Goal: Information Seeking & Learning: Learn about a topic

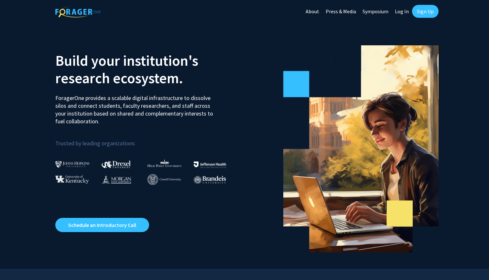
click at [406, 13] on link "Log In" at bounding box center [401, 11] width 20 height 23
select select
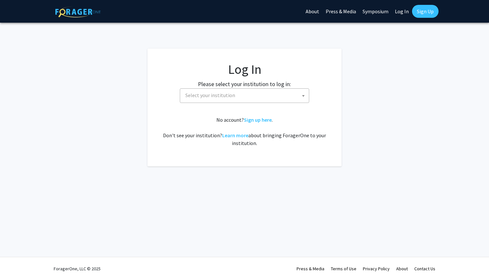
click at [240, 93] on span "Select your institution" at bounding box center [246, 95] width 126 height 13
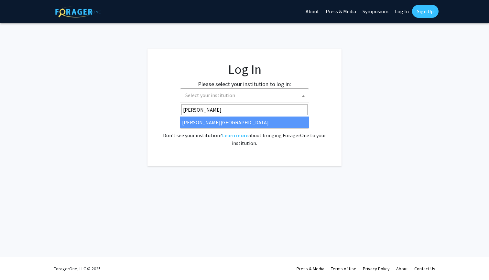
type input "wayne"
select select "21"
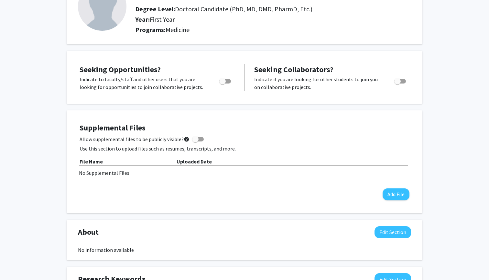
scroll to position [63, 0]
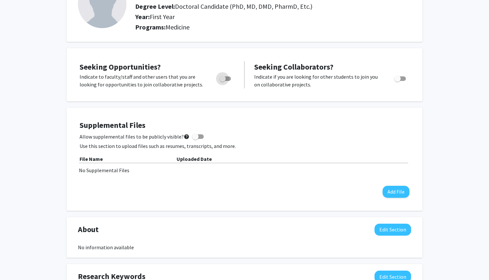
click at [227, 79] on span "Toggle" at bounding box center [225, 78] width 12 height 5
click at [222, 81] on input "Are you actively seeking opportunities?" at bounding box center [222, 81] width 0 height 0
checkbox input "true"
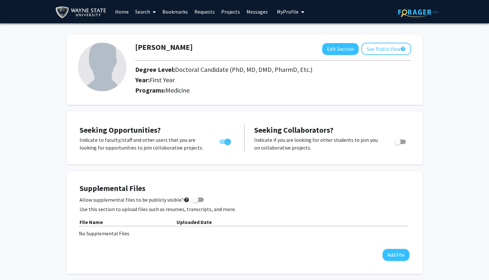
scroll to position [0, 0]
click at [121, 12] on link "Home" at bounding box center [122, 11] width 20 height 23
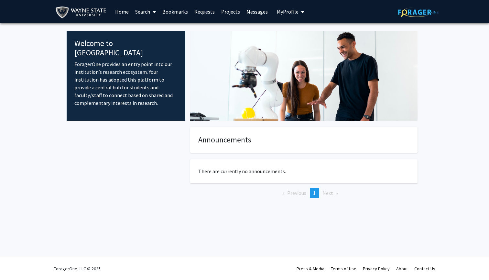
click at [141, 12] on link "Search" at bounding box center [145, 11] width 27 height 23
click at [142, 31] on span "Faculty/Staff" at bounding box center [156, 29] width 48 height 13
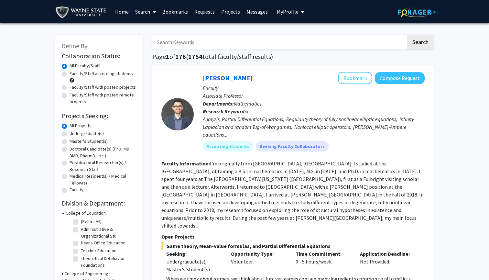
click at [70, 150] on label "Doctoral Candidate(s) (PhD, MD, DMD, PharmD, etc.)" at bounding box center [103, 152] width 67 height 14
click at [70, 150] on input "Doctoral Candidate(s) (PhD, MD, DMD, PharmD, etc.)" at bounding box center [72, 147] width 4 height 4
radio input "true"
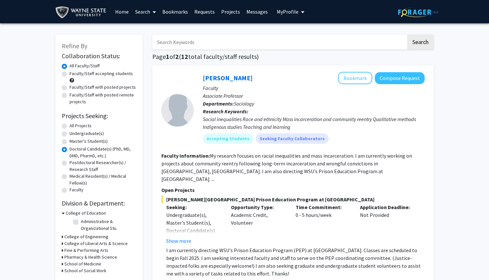
click at [70, 77] on label "Faculty/Staff accepting students" at bounding box center [101, 73] width 63 height 7
click at [70, 74] on input "Faculty/Staff accepting students" at bounding box center [72, 72] width 4 height 4
radio input "true"
drag, startPoint x: 63, startPoint y: 92, endPoint x: 65, endPoint y: 88, distance: 4.5
click at [65, 88] on div "Faculty/Staff with posted projects" at bounding box center [99, 88] width 74 height 8
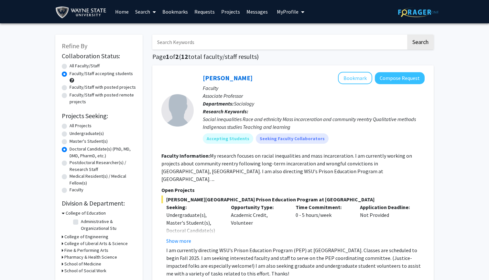
click at [70, 67] on label "All Faculty/Staff" at bounding box center [85, 65] width 30 height 7
click at [70, 67] on input "All Faculty/Staff" at bounding box center [72, 64] width 4 height 4
radio input "true"
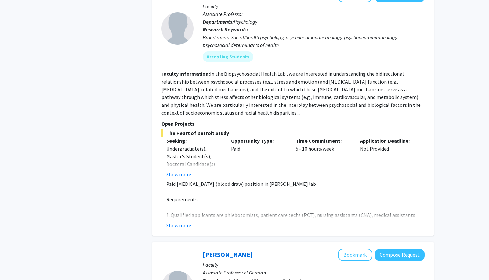
scroll to position [307, 0]
click at [182, 221] on button "Show more" at bounding box center [178, 225] width 25 height 8
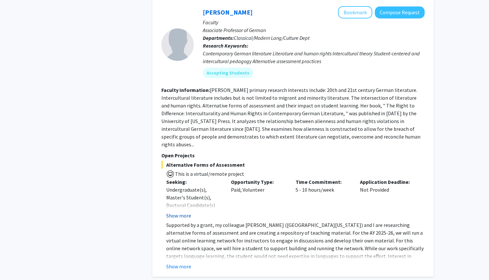
scroll to position [628, 0]
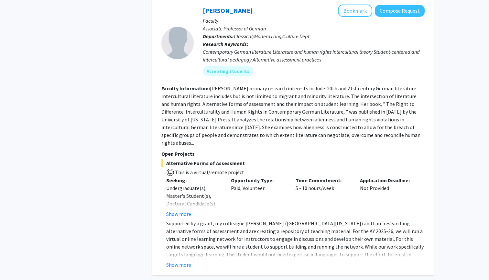
click at [174, 228] on fg-read-more "Supported by a grant, my colleague [PERSON_NAME] ([GEOGRAPHIC_DATA][US_STATE]) …" at bounding box center [292, 243] width 263 height 49
click at [174, 230] on fg-read-more "Supported by a grant, my colleague [PERSON_NAME] ([GEOGRAPHIC_DATA][US_STATE]) …" at bounding box center [292, 243] width 263 height 49
click at [174, 261] on button "Show more" at bounding box center [178, 265] width 25 height 8
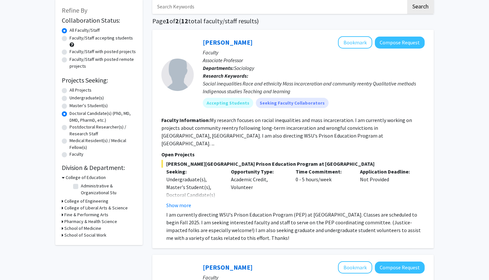
scroll to position [38, 0]
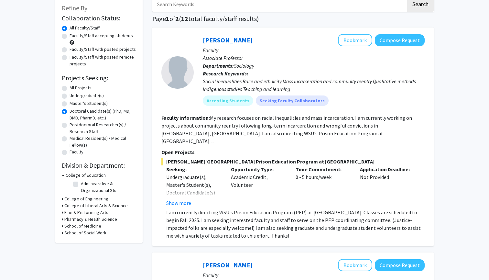
click at [62, 229] on icon at bounding box center [63, 225] width 2 height 7
click at [81, 234] on label "Physiology" at bounding box center [91, 234] width 21 height 7
click at [81, 234] on input "Physiology" at bounding box center [83, 233] width 4 height 4
checkbox input "true"
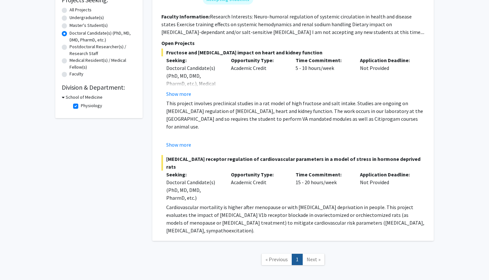
scroll to position [119, 0]
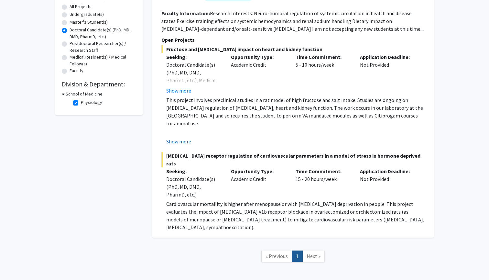
click at [179, 142] on button "Show more" at bounding box center [178, 141] width 25 height 8
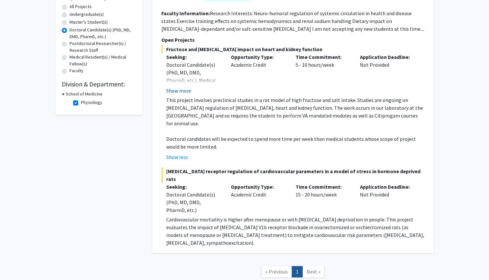
click at [186, 90] on button "Show more" at bounding box center [178, 91] width 25 height 8
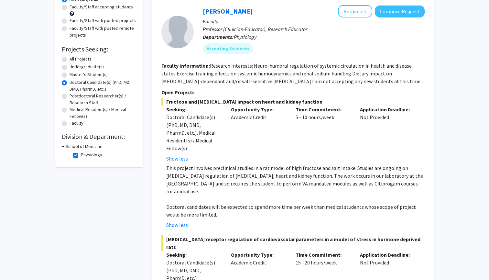
scroll to position [72, 0]
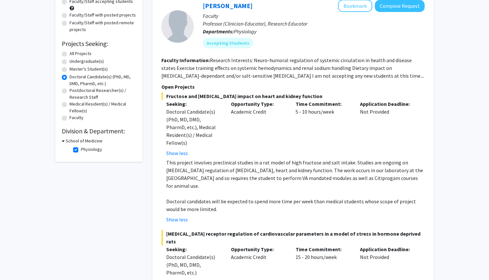
click at [232, 77] on fg-read-more "Research Interests: Neuro-humoral regulation of systemic circulation in health …" at bounding box center [292, 68] width 263 height 22
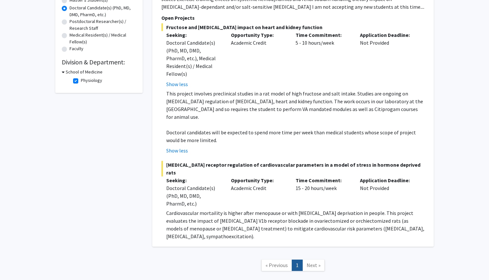
scroll to position [142, 0]
click at [183, 160] on span "[MEDICAL_DATA] receptor regulation of cardiovascular parameters in a model of s…" at bounding box center [292, 168] width 263 height 16
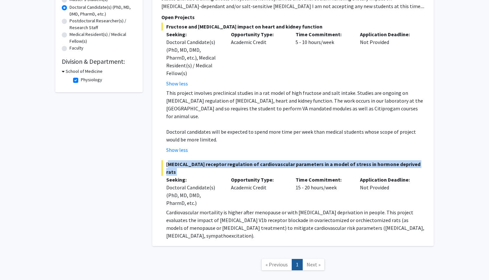
click at [183, 160] on span "[MEDICAL_DATA] receptor regulation of cardiovascular parameters in a model of s…" at bounding box center [292, 168] width 263 height 16
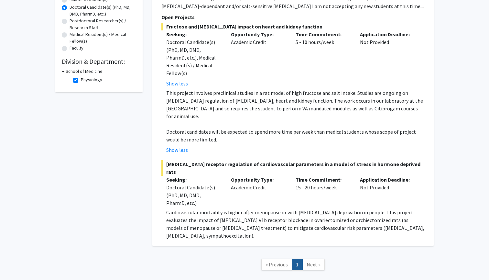
click at [181, 187] on div "Doctoral Candidate(s) (PhD, MD, DMD, PharmD, etc.)" at bounding box center [193, 194] width 55 height 23
